Goal: Contribute content

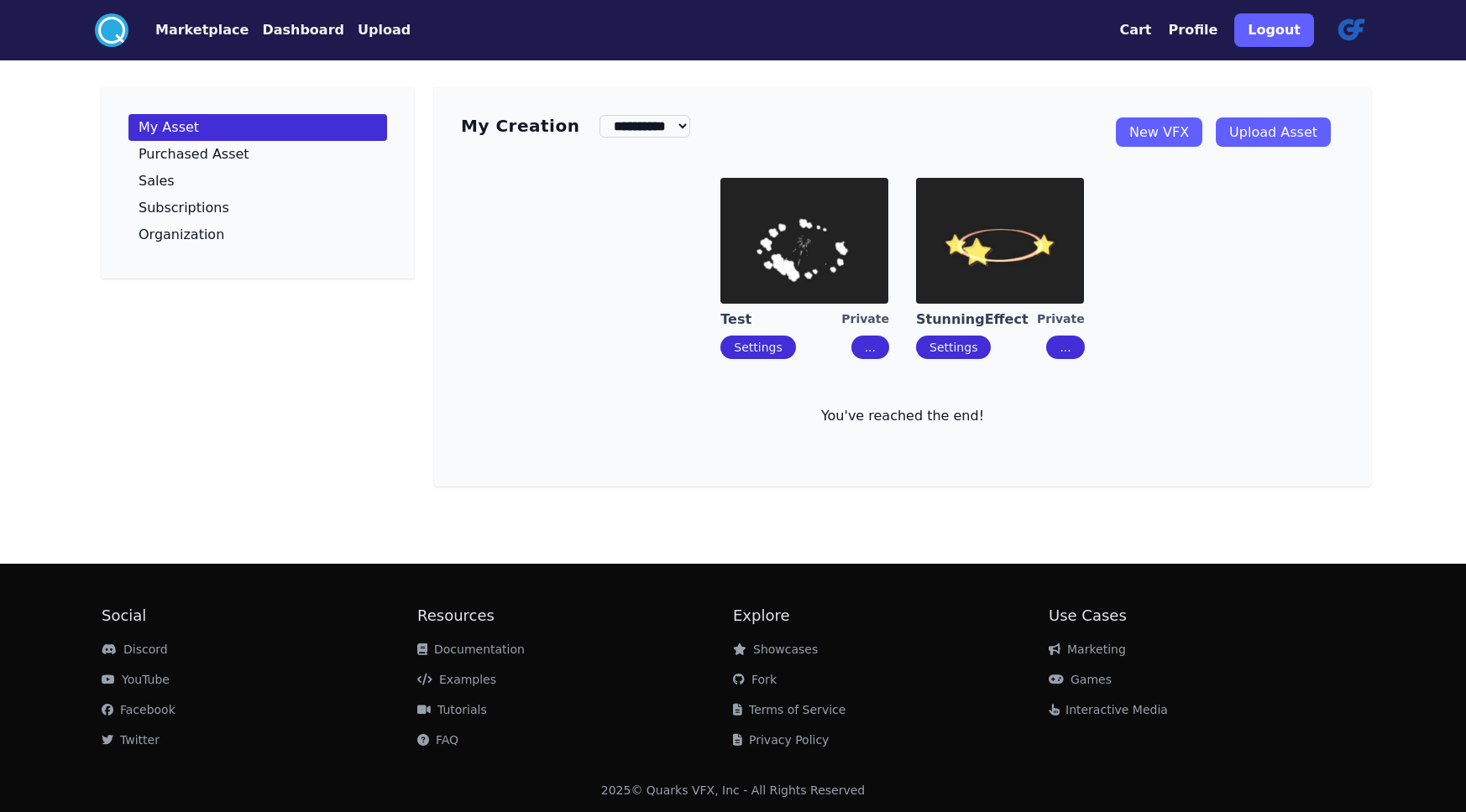
click at [995, 324] on link "StunningEffect" at bounding box center [976, 319] width 121 height 19
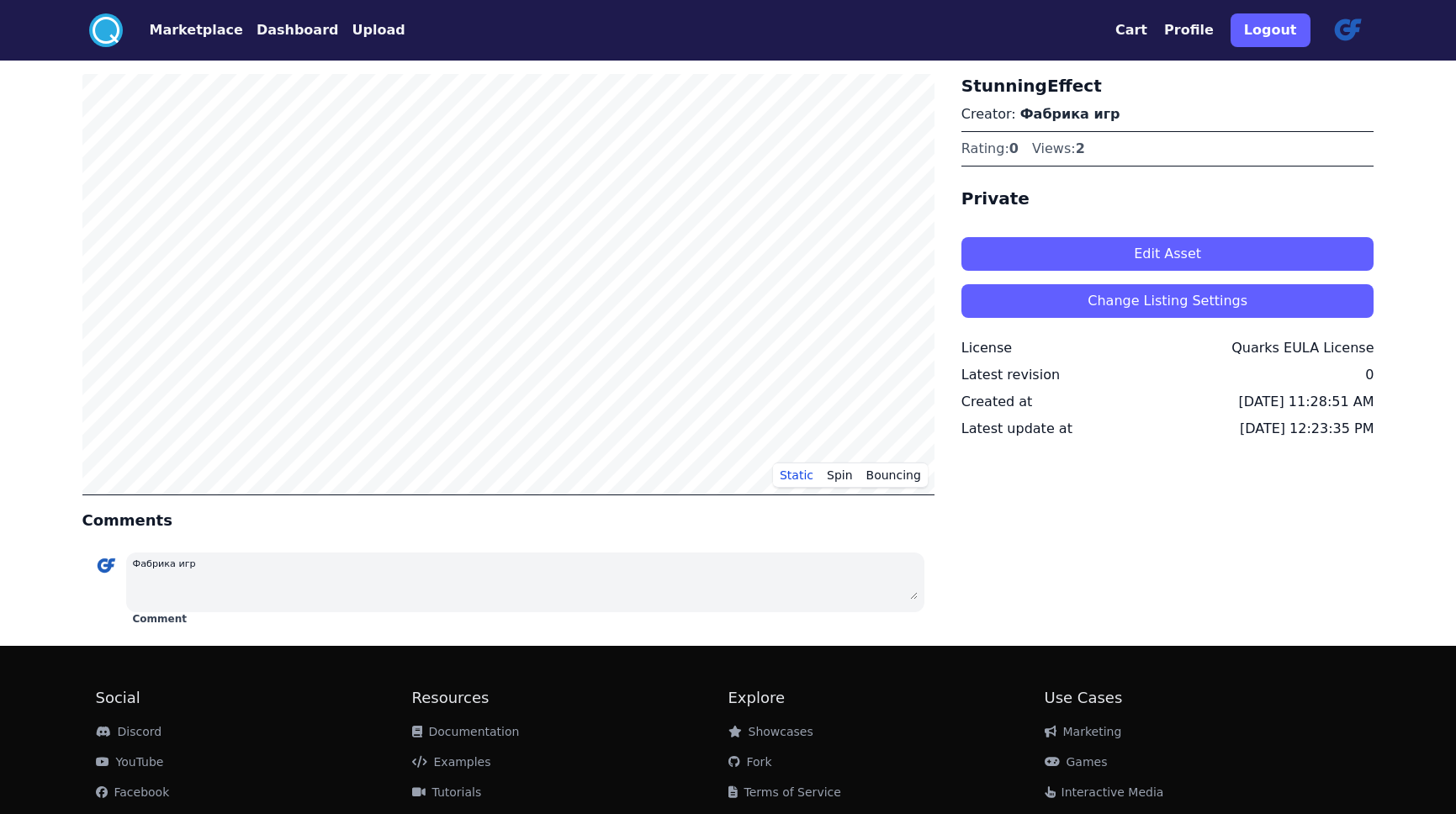
click at [362, 30] on button "Upload" at bounding box center [378, 30] width 53 height 20
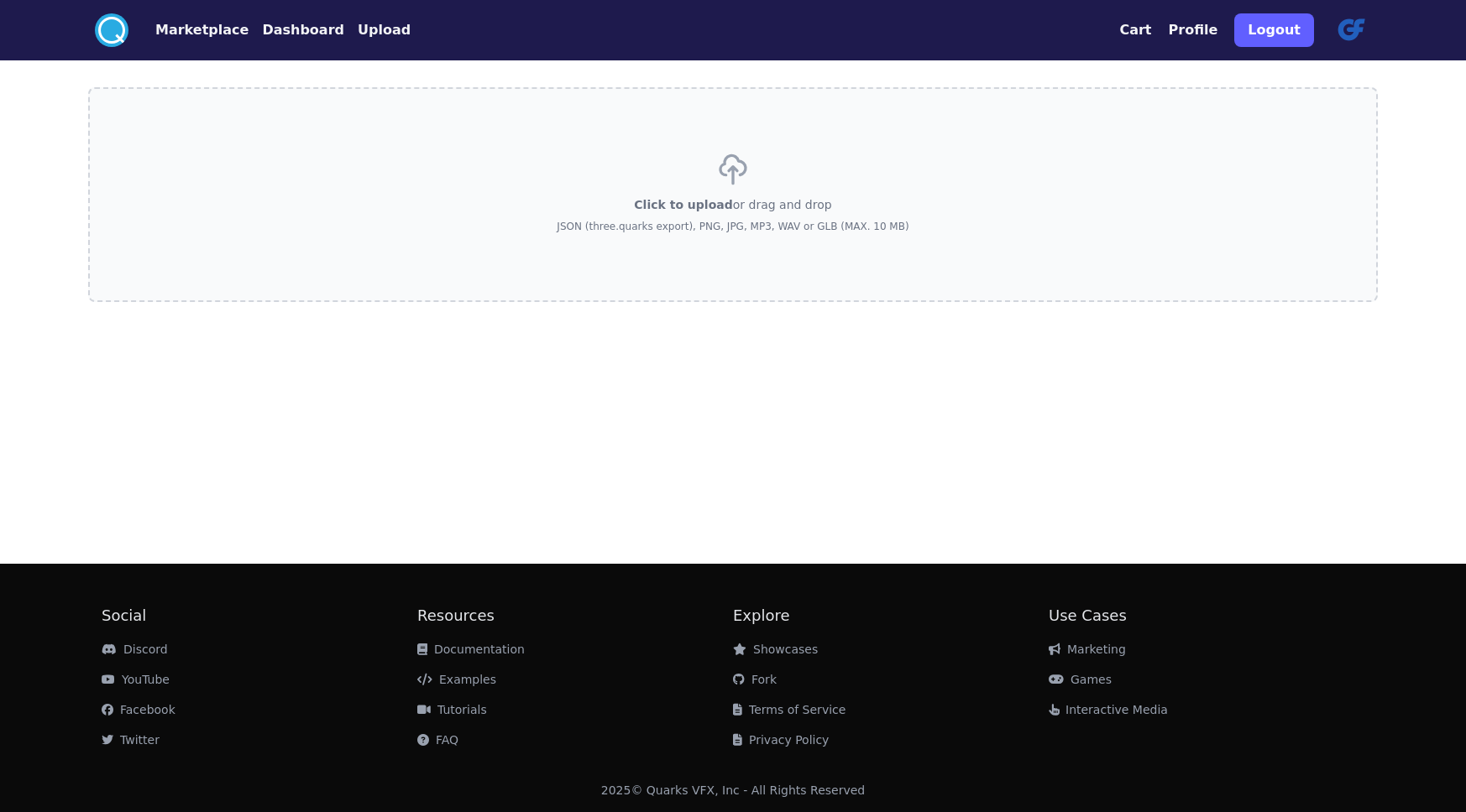
click at [724, 229] on p "JSON (three.quarks export), PNG, JPG, MP3, WAV or GLB (MAX. 10 MB)" at bounding box center [732, 226] width 352 height 14
click at [0, 0] on input "Click to upload or drag and drop JSON (three.quarks export), PNG, JPG, MP3, WAV…" at bounding box center [0, 0] width 0 height 0
